Goal: Task Accomplishment & Management: Manage account settings

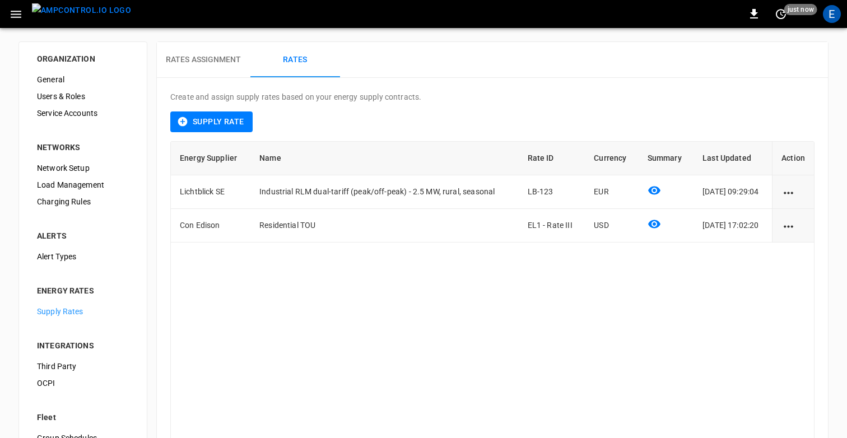
click at [184, 45] on button "Rates Assignment" at bounding box center [204, 60] width 94 height 36
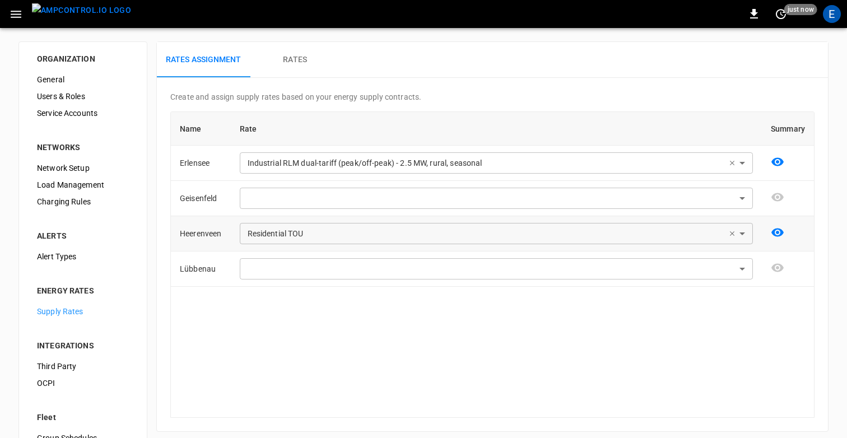
click at [733, 232] on icon at bounding box center [732, 234] width 8 height 8
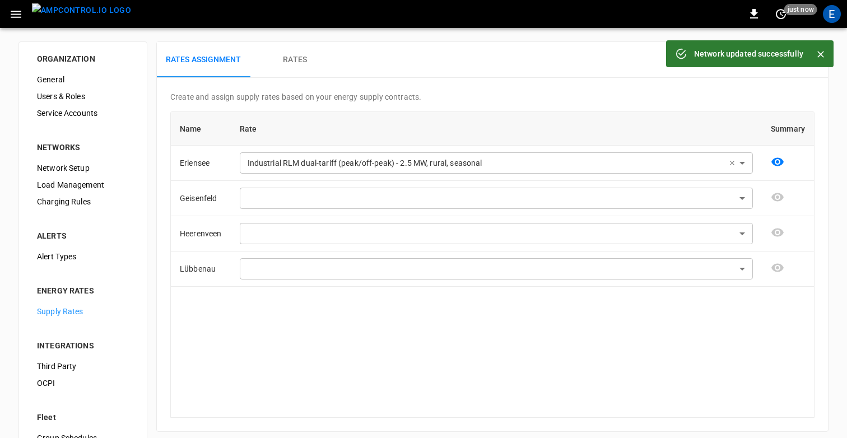
click at [296, 58] on h6 "Rates" at bounding box center [295, 60] width 24 height 12
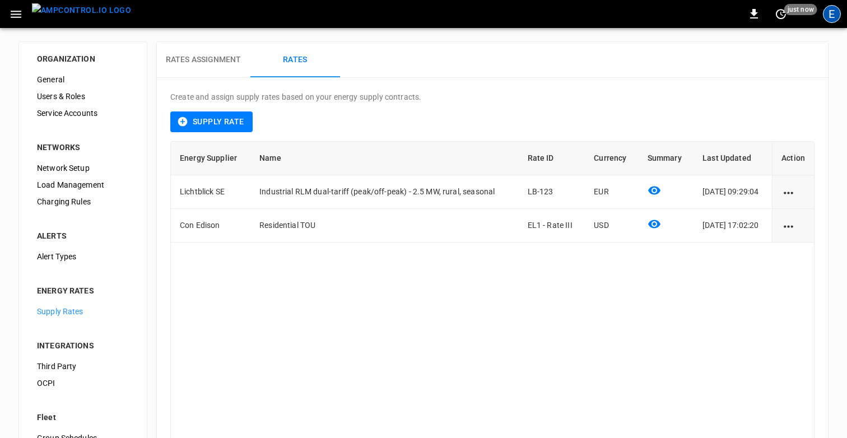
click at [831, 14] on div "E" at bounding box center [832, 14] width 18 height 18
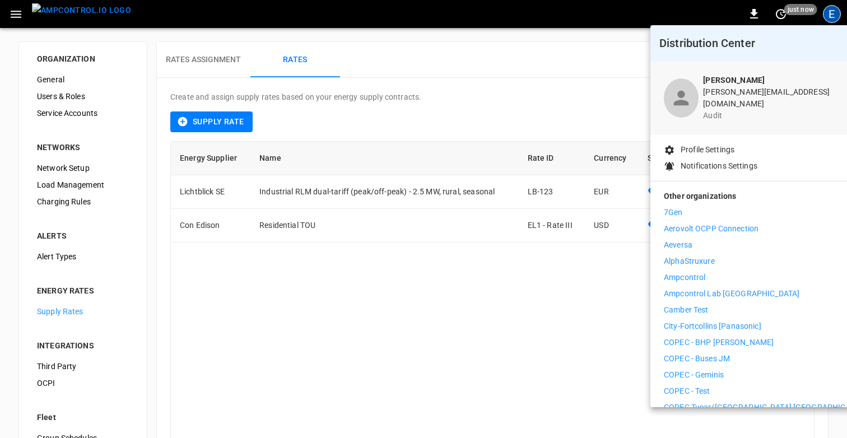
click at [704, 239] on li "Aeversa" at bounding box center [767, 245] width 206 height 12
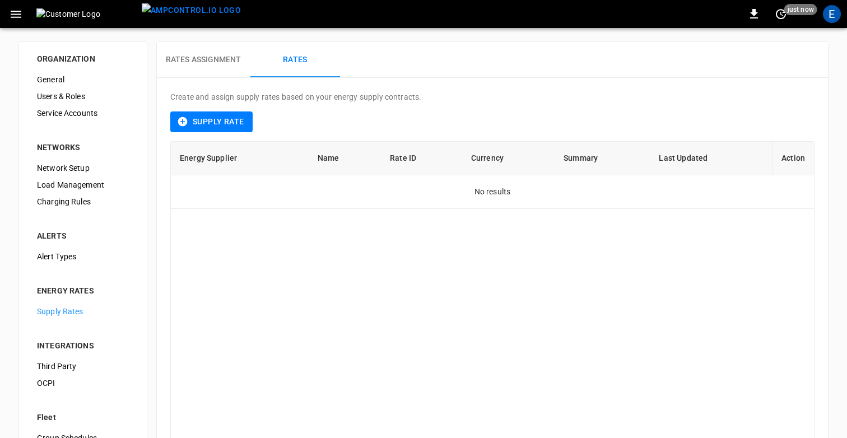
click at [211, 67] on button "Rates Assignment" at bounding box center [204, 60] width 94 height 36
